Goal: Browse casually: Explore the website without a specific task or goal

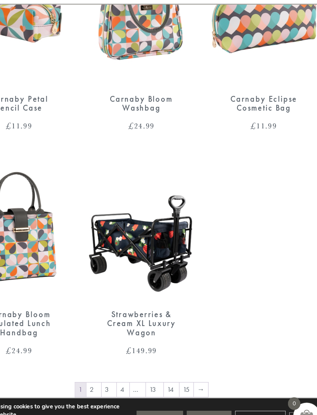
scroll to position [1041, 0]
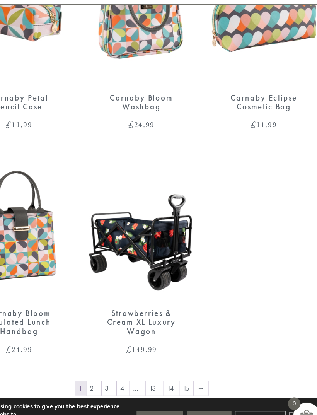
click at [111, 365] on link "2" at bounding box center [117, 371] width 13 height 12
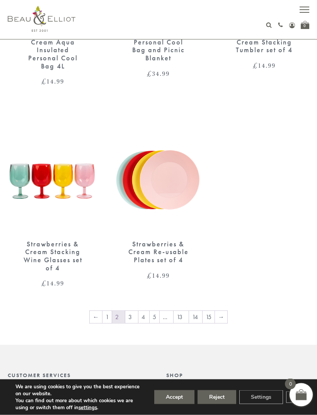
scroll to position [1152, 0]
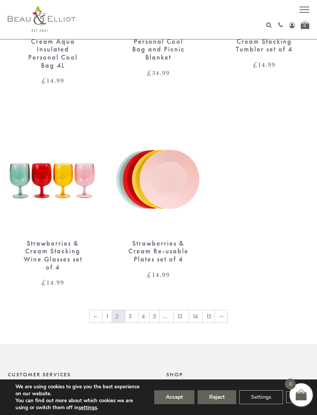
click at [136, 310] on link "3" at bounding box center [131, 316] width 13 height 12
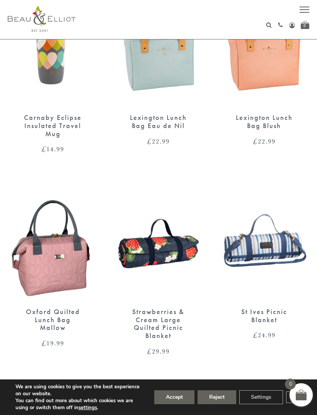
scroll to position [876, 0]
